Goal: Task Accomplishment & Management: Manage account settings

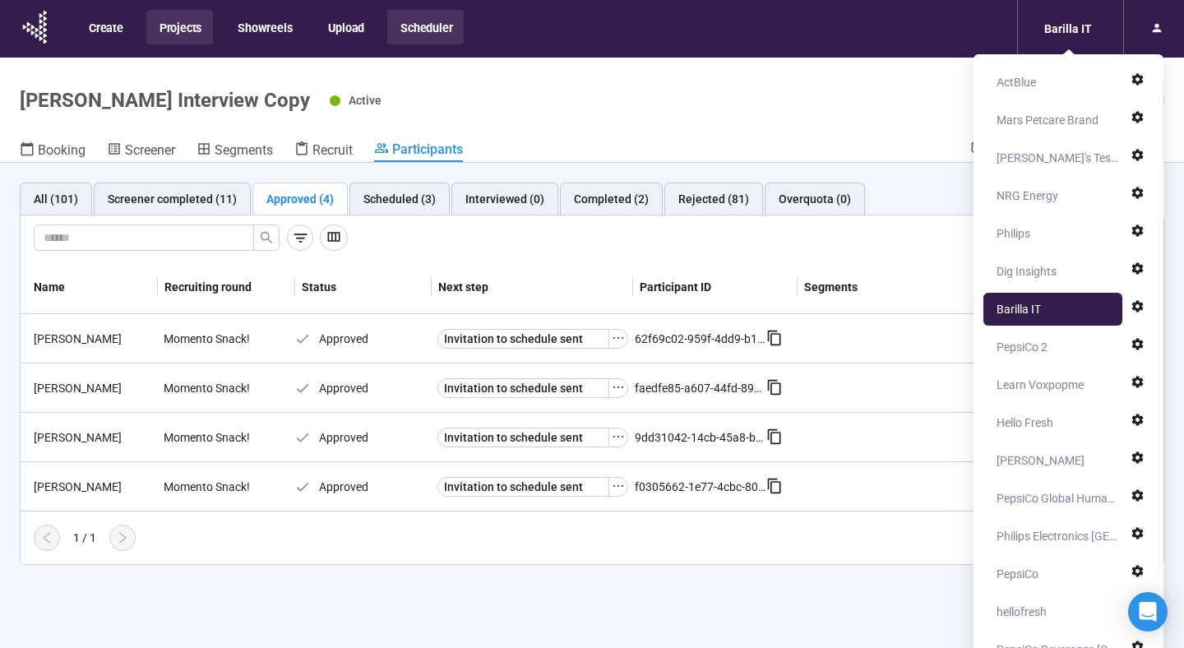
click at [188, 15] on button "Projects" at bounding box center [179, 27] width 67 height 35
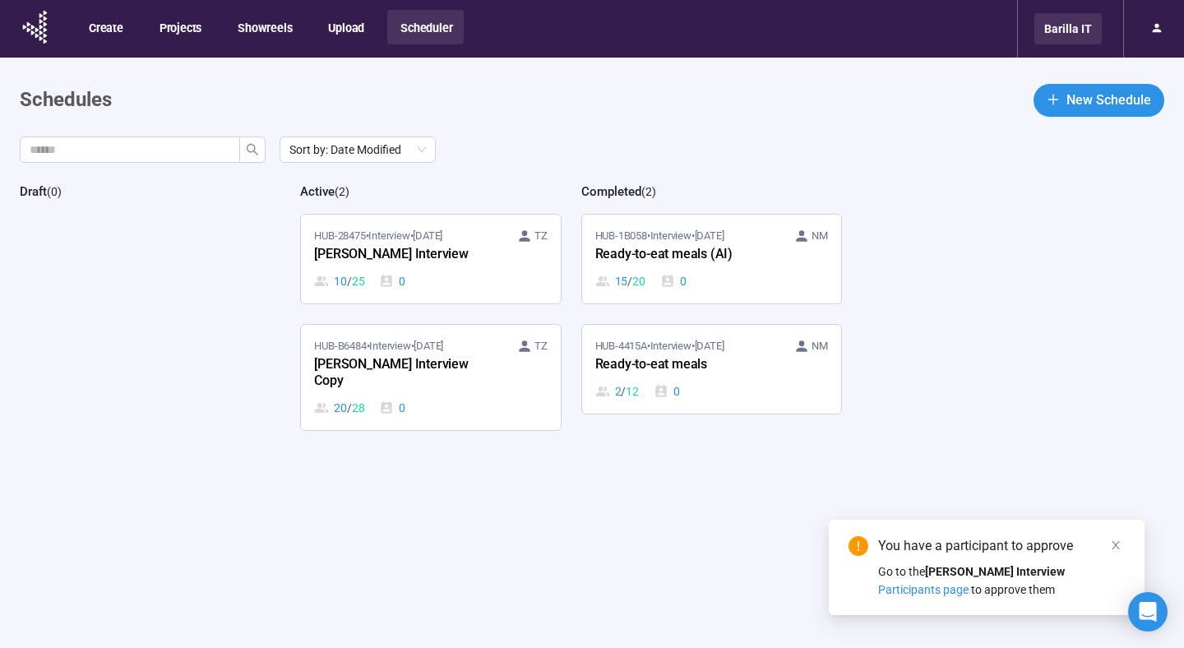
click at [1053, 33] on div "Barilla IT" at bounding box center [1068, 28] width 67 height 31
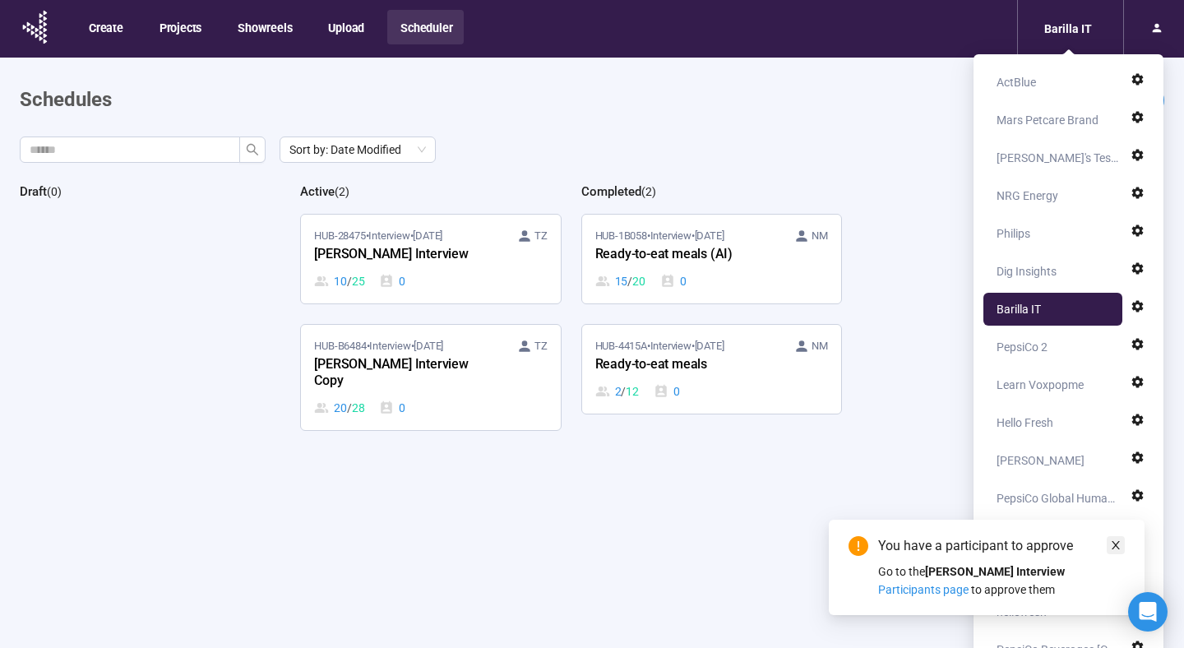
click at [1120, 549] on icon "close" at bounding box center [1116, 545] width 12 height 12
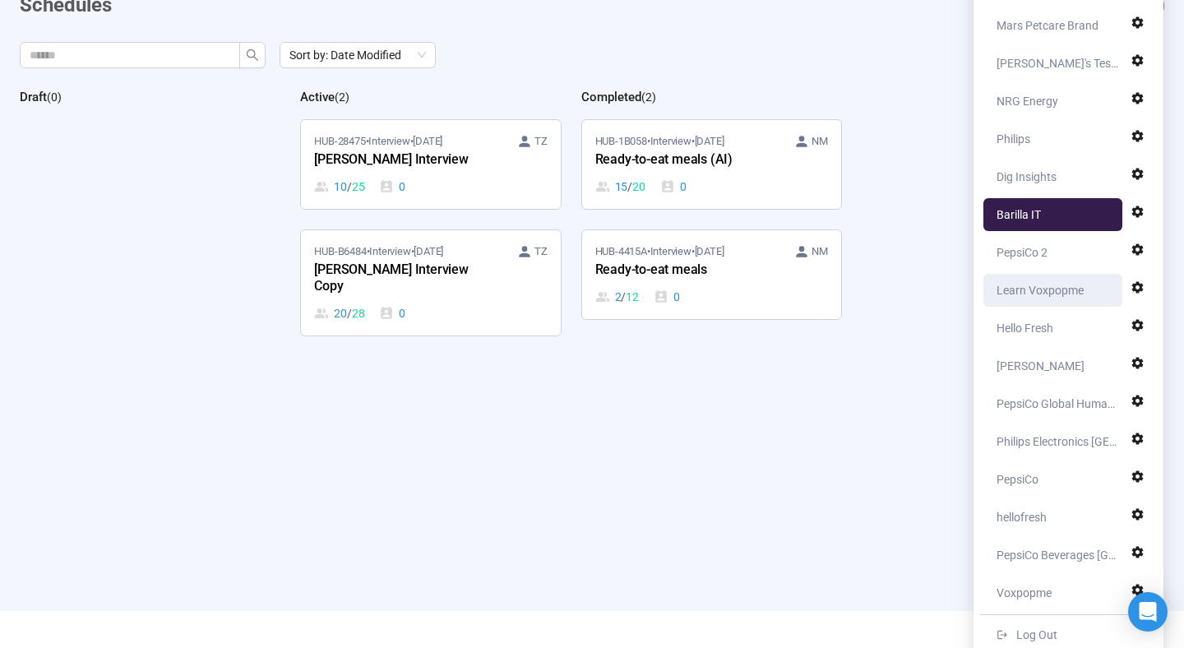
scroll to position [108, 0]
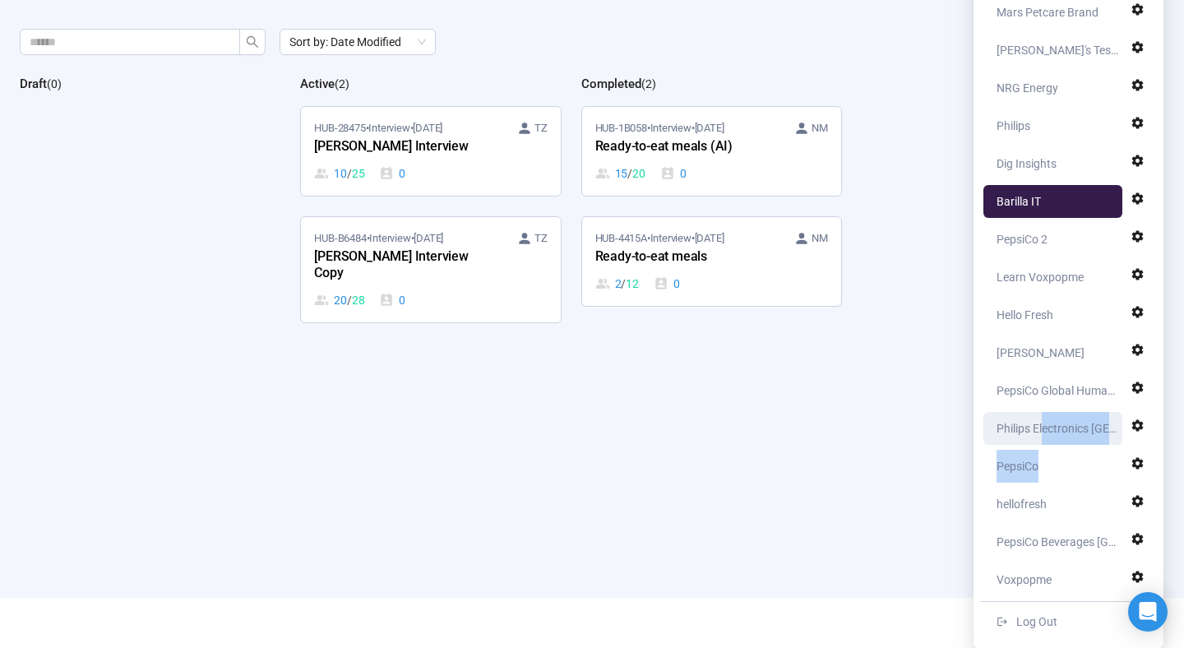
drag, startPoint x: 1049, startPoint y: 452, endPoint x: 1044, endPoint y: 429, distance: 23.5
click at [1044, 429] on ul "ActBlue Mars Petcare Brand Nikki's Test Account NRG Energy Philips Dig Insights…" at bounding box center [1068, 297] width 177 height 688
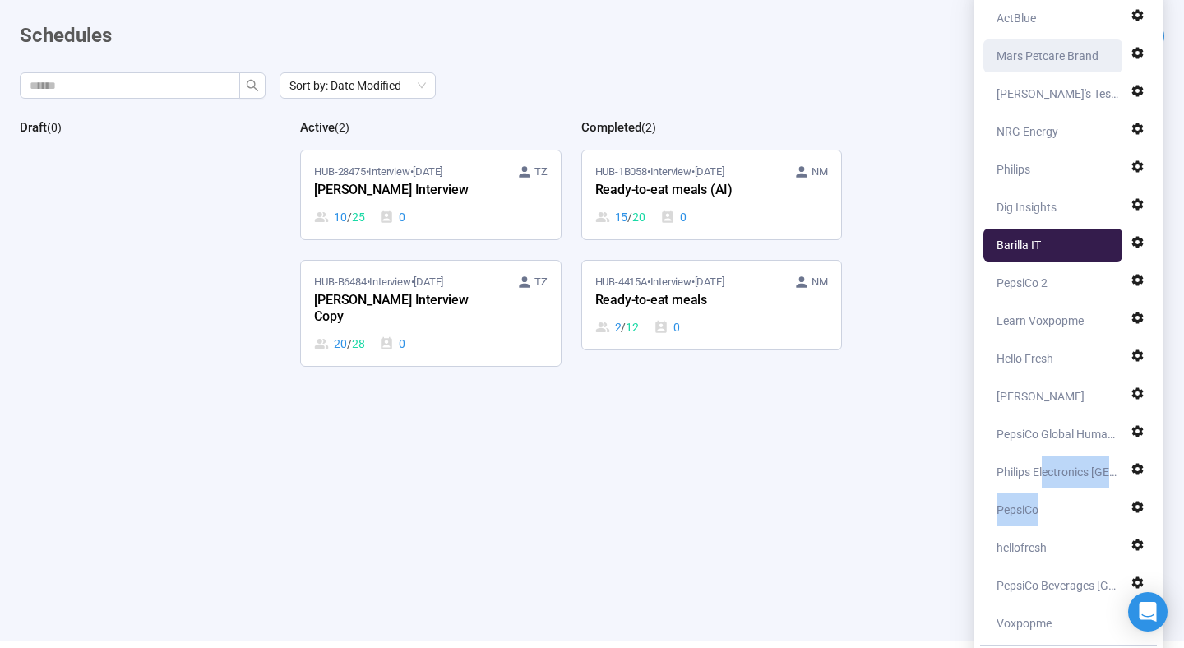
scroll to position [65, 0]
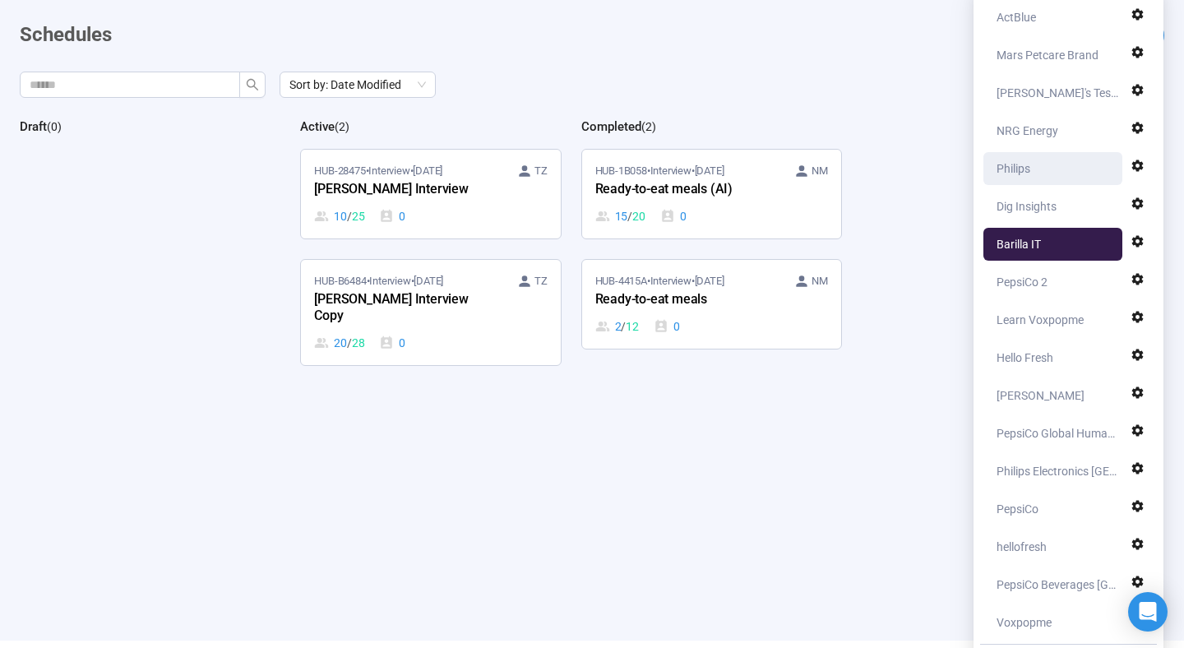
click at [1066, 162] on div "Philips" at bounding box center [1058, 168] width 122 height 33
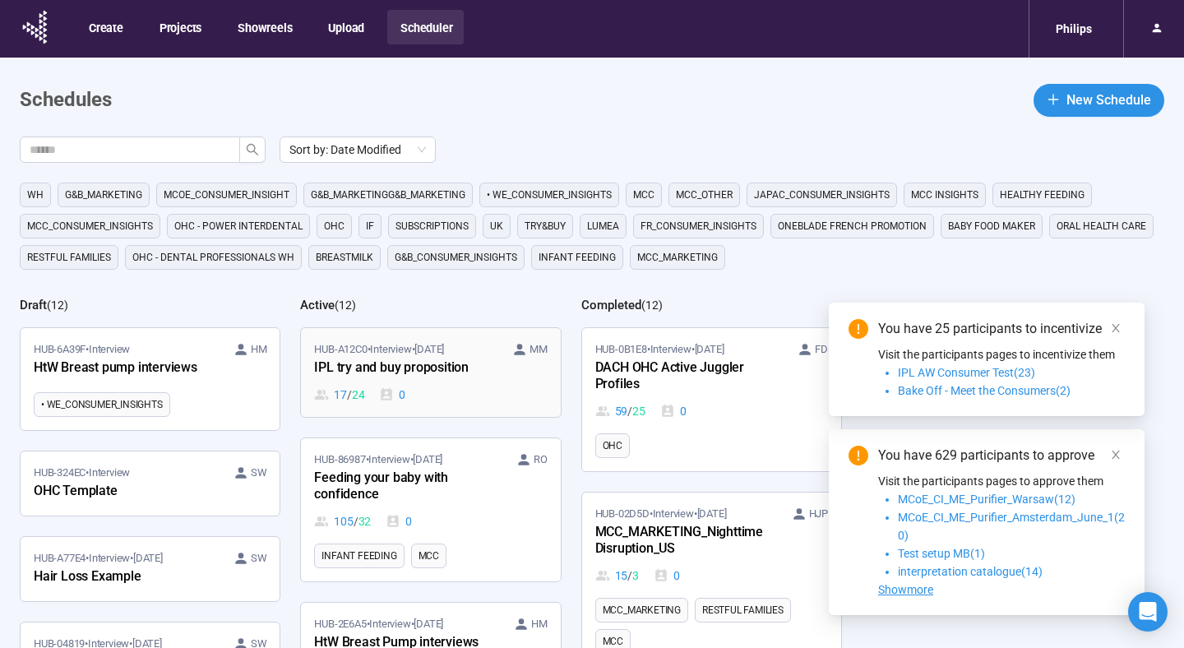
click at [434, 370] on div "IPL try and buy proposition" at bounding box center [404, 368] width 181 height 21
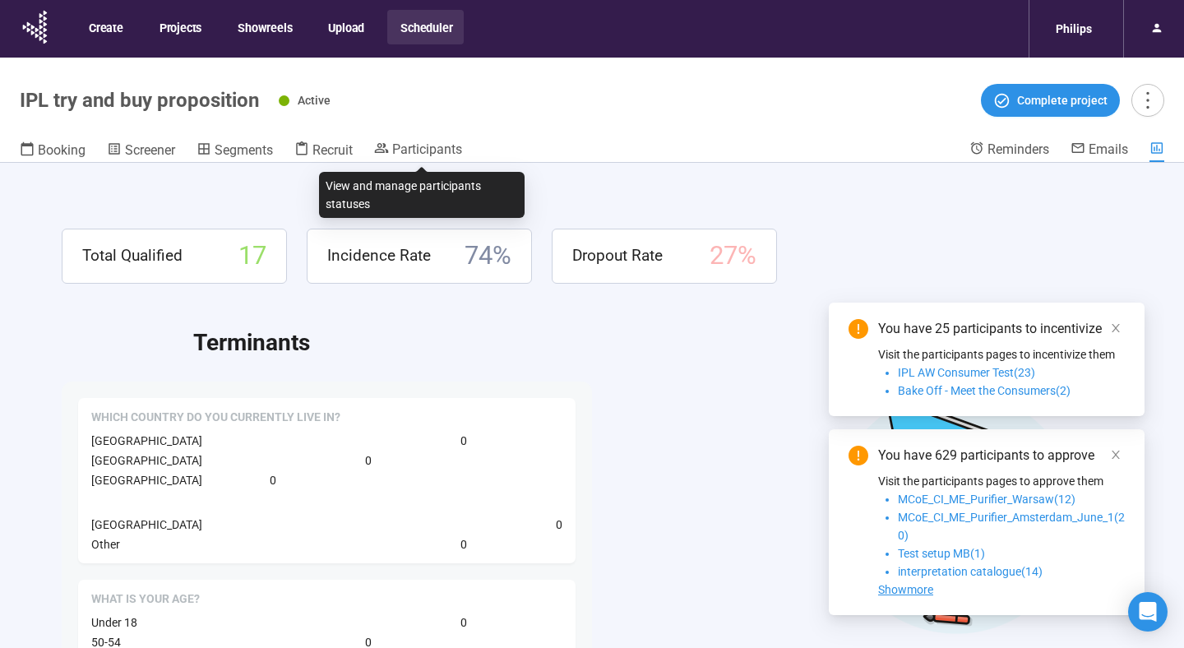
click at [414, 146] on span "Participants" at bounding box center [427, 149] width 70 height 16
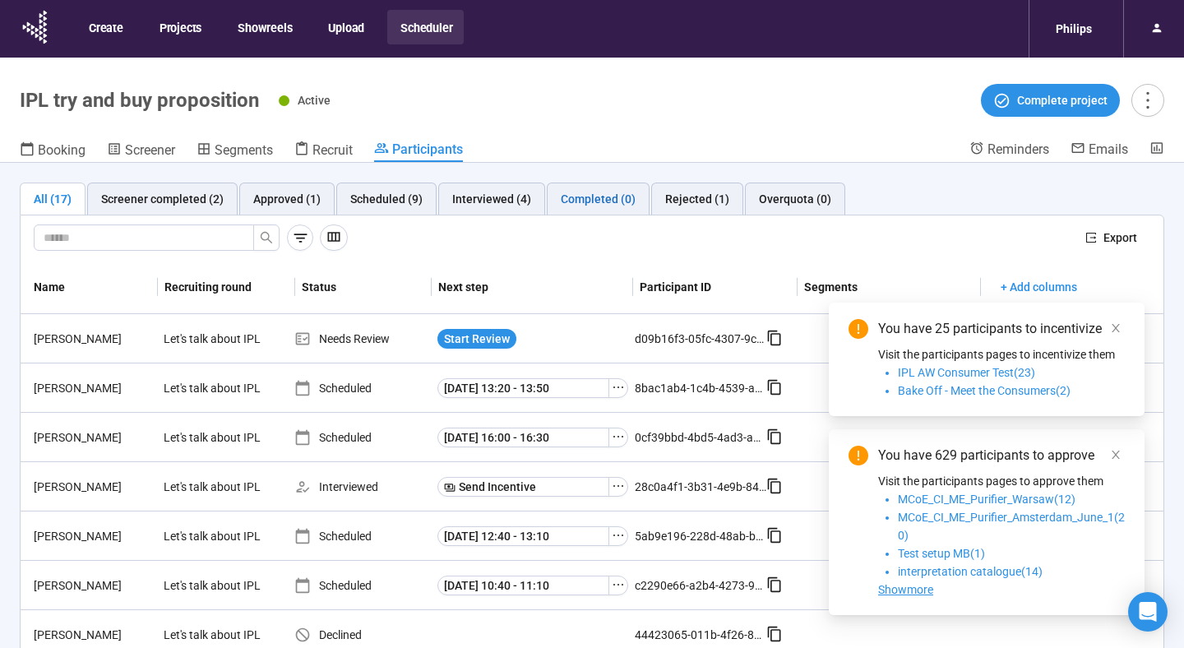
click at [599, 201] on div "Completed (0)" at bounding box center [598, 199] width 75 height 18
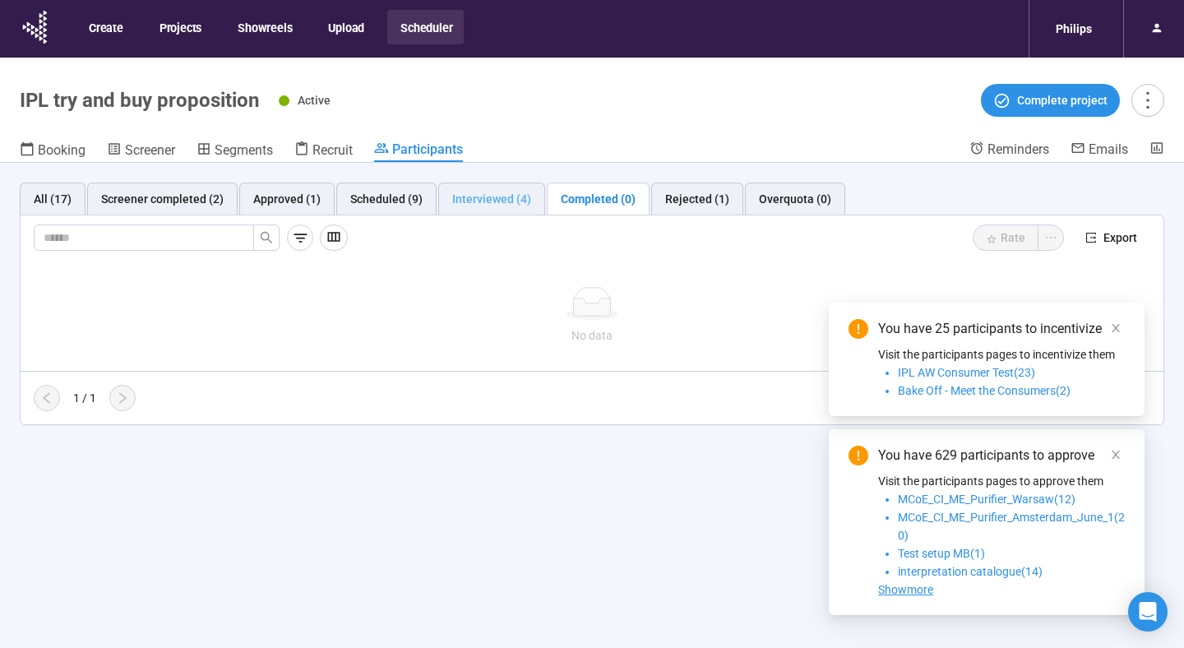
click at [499, 210] on div "Interviewed (4)" at bounding box center [491, 199] width 107 height 33
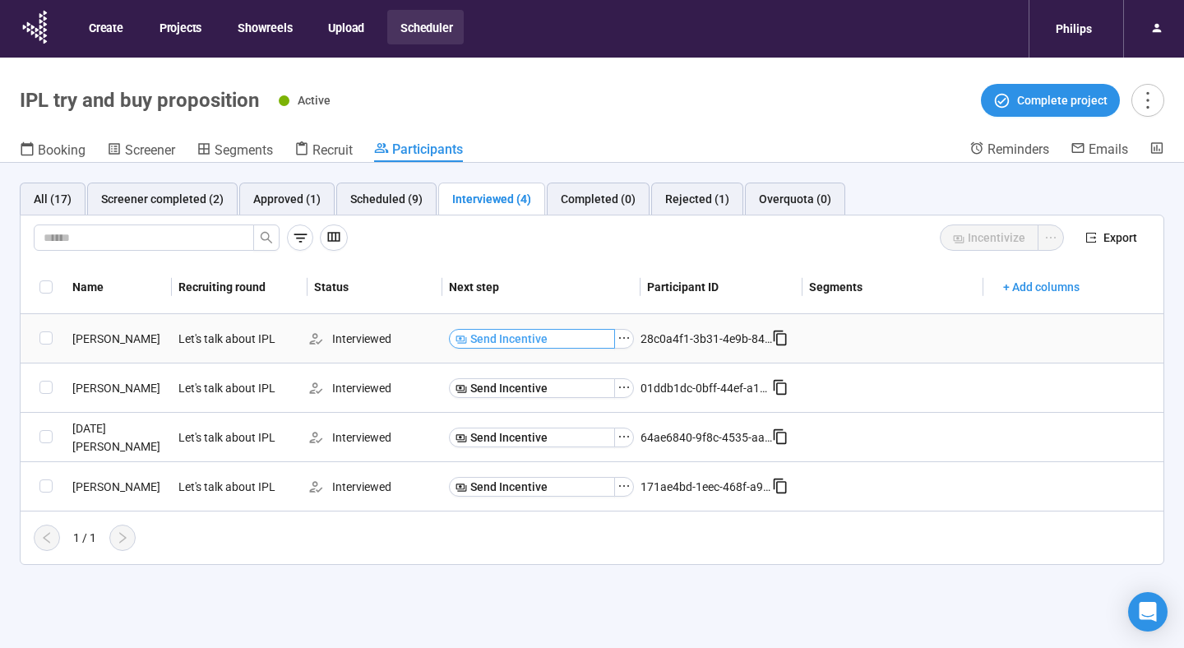
click at [576, 343] on button "Send Incentive" at bounding box center [532, 339] width 166 height 20
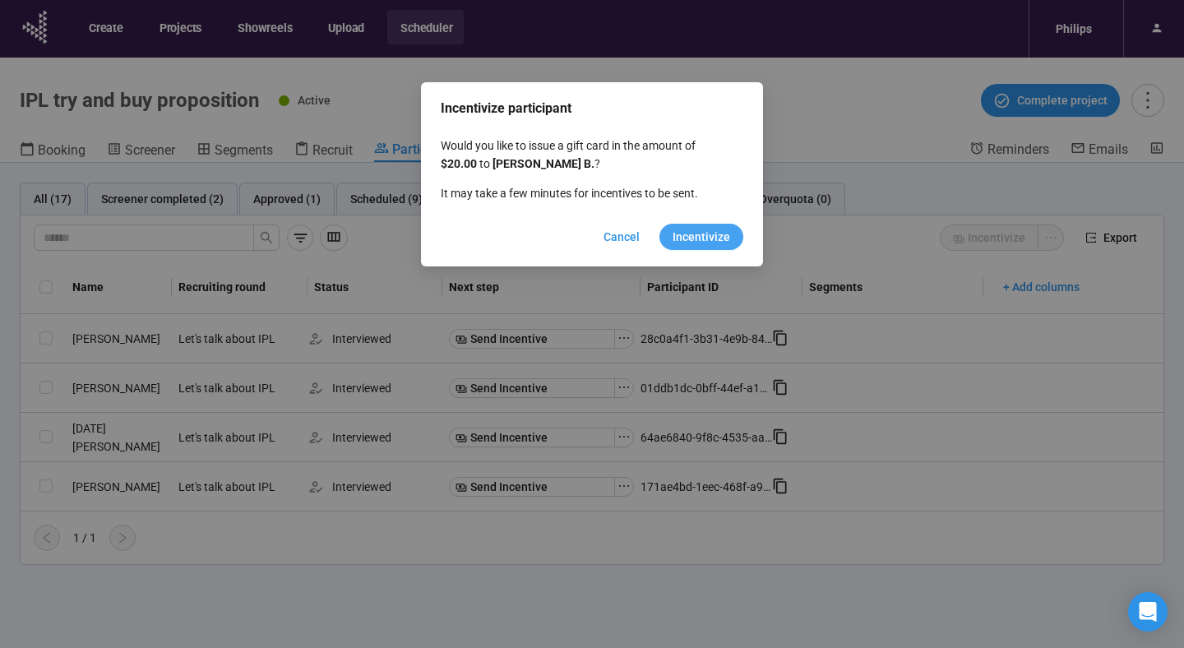
click at [712, 233] on span "Incentivize" at bounding box center [702, 237] width 58 height 18
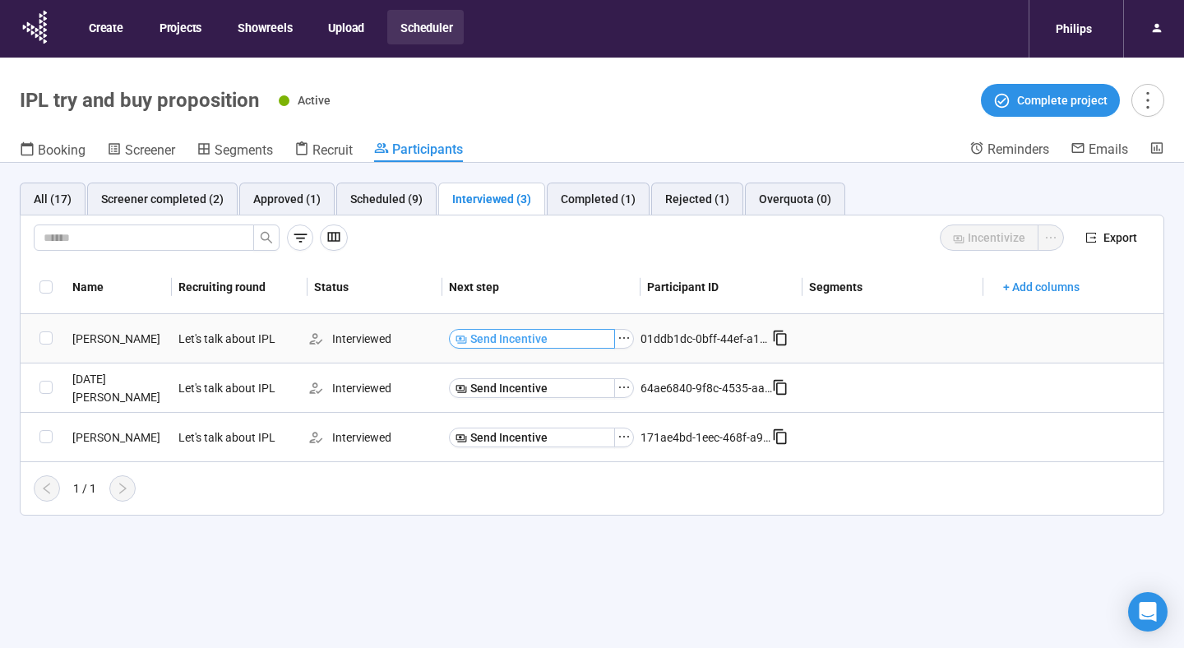
click at [578, 336] on button "Send Incentive" at bounding box center [532, 339] width 166 height 20
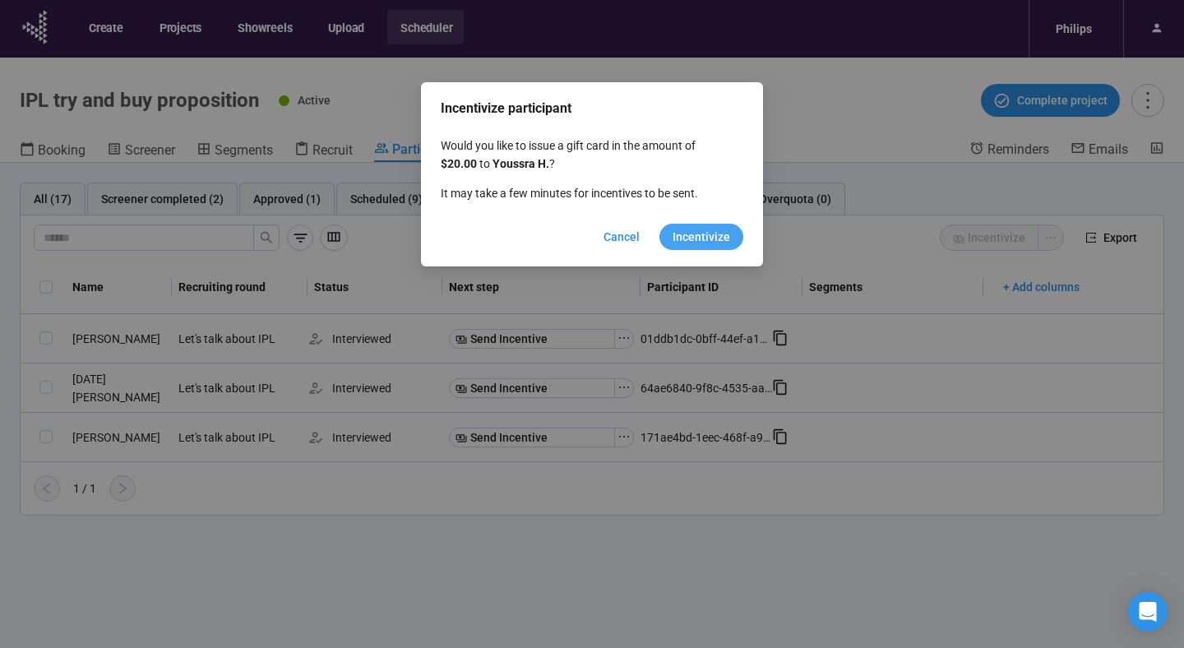
click at [682, 239] on span "Incentivize" at bounding box center [702, 237] width 58 height 18
